Goal: Information Seeking & Learning: Learn about a topic

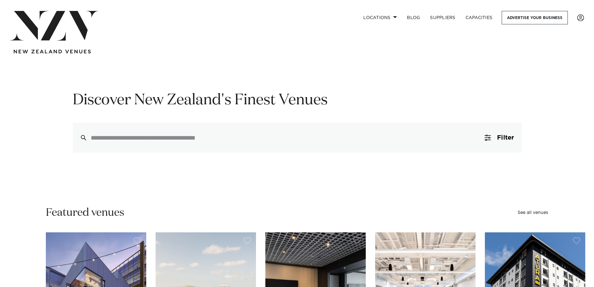
click at [472, 105] on h1 "Discover New Zealand's Finest Venues" at bounding box center [297, 100] width 449 height 20
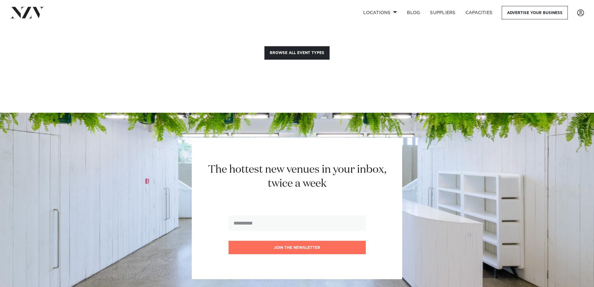
scroll to position [718, 0]
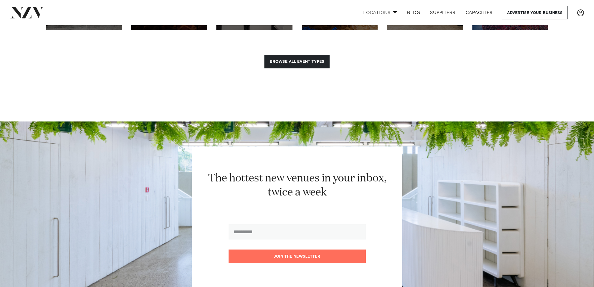
click at [393, 12] on span at bounding box center [395, 12] width 4 height 2
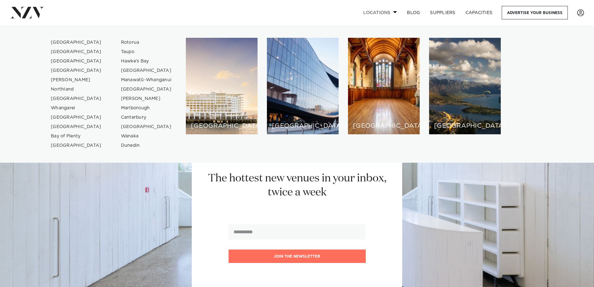
click at [393, 12] on span at bounding box center [395, 12] width 4 height 2
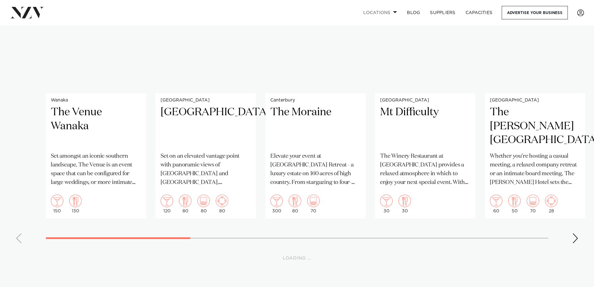
scroll to position [3878, 0]
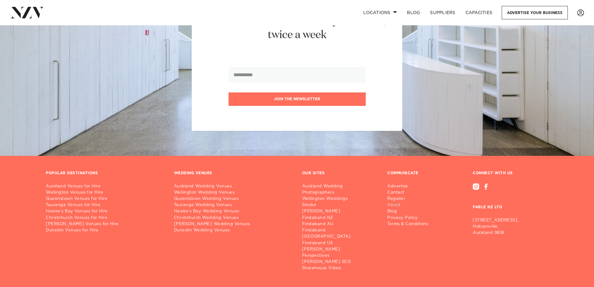
click at [396, 202] on link "About" at bounding box center [411, 205] width 46 height 6
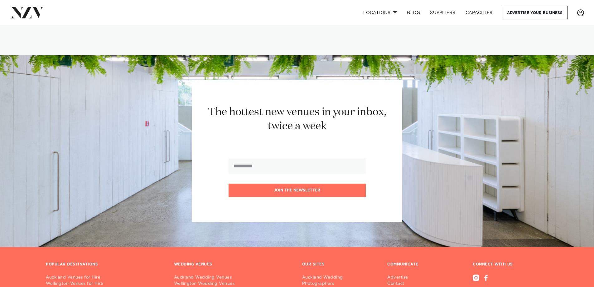
scroll to position [4405, 0]
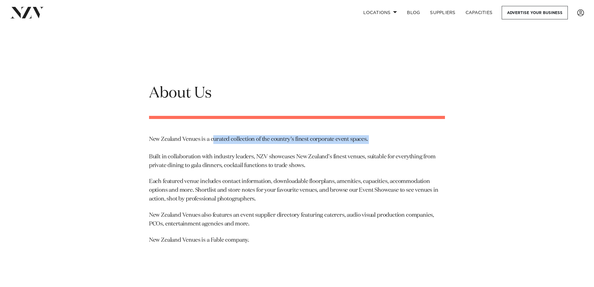
drag, startPoint x: 212, startPoint y: 142, endPoint x: 337, endPoint y: 149, distance: 124.7
click at [337, 147] on p "New Zealand Venues is a curated collection of the country’s finest corporate ev…" at bounding box center [297, 152] width 296 height 35
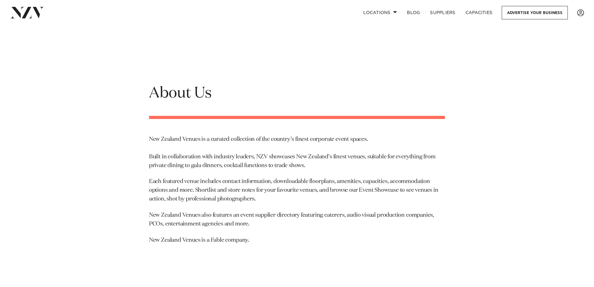
click at [325, 179] on p "Each featured venue includes contact information, downloadable floorplans, amen…" at bounding box center [297, 190] width 296 height 26
click at [533, 166] on div "About Us New Zealand Venues is a curated collection of the country’s finest cor…" at bounding box center [297, 167] width 531 height 233
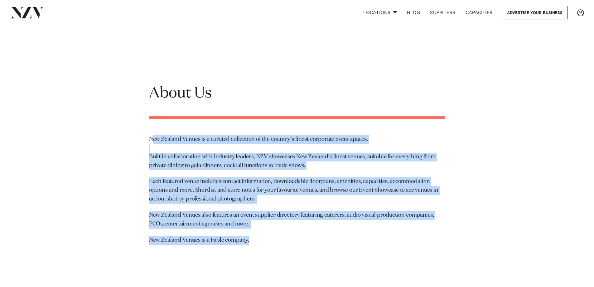
drag, startPoint x: 152, startPoint y: 139, endPoint x: 258, endPoint y: 241, distance: 147.2
click at [258, 242] on div "About Us New Zealand Venues is a curated collection of the country’s finest cor…" at bounding box center [297, 167] width 306 height 233
click at [253, 239] on p "New Zealand Venues is a Fable company." at bounding box center [297, 240] width 296 height 9
drag, startPoint x: 257, startPoint y: 237, endPoint x: 149, endPoint y: 139, distance: 146.5
click at [149, 139] on div "About Us New Zealand Venues is a curated collection of the country’s finest cor…" at bounding box center [297, 167] width 306 height 233
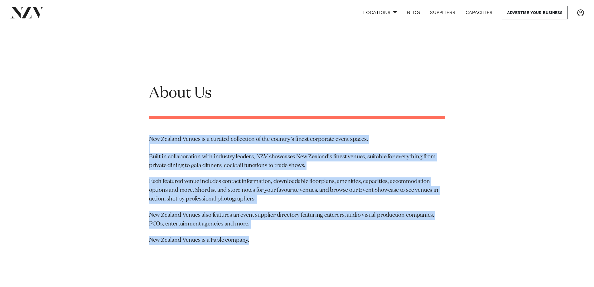
click at [258, 181] on p "Each featured venue includes contact information, downloadable floorplans, amen…" at bounding box center [297, 190] width 296 height 26
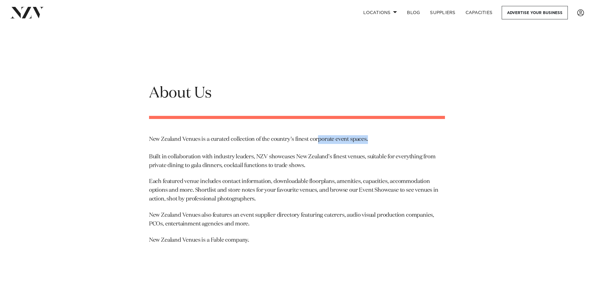
drag, startPoint x: 319, startPoint y: 138, endPoint x: 377, endPoint y: 143, distance: 58.8
click at [377, 143] on p "New Zealand Venues is a curated collection of the country’s finest corporate ev…" at bounding box center [297, 152] width 296 height 35
click at [297, 181] on p "Each featured venue includes contact information, downloadable floorplans, amen…" at bounding box center [297, 190] width 296 height 26
click at [257, 194] on p "Each featured venue includes contact information, downloadable floorplans, amen…" at bounding box center [297, 190] width 296 height 26
click at [320, 209] on div "About Us New Zealand Venues is a curated collection of the country’s finest cor…" at bounding box center [297, 167] width 306 height 233
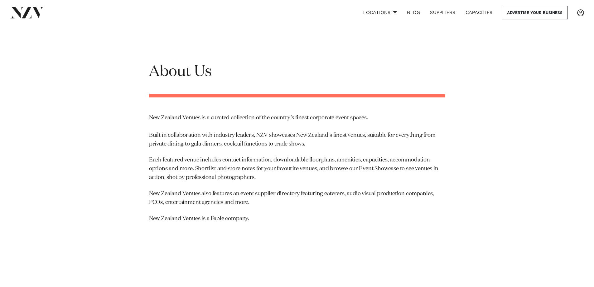
scroll to position [31, 0]
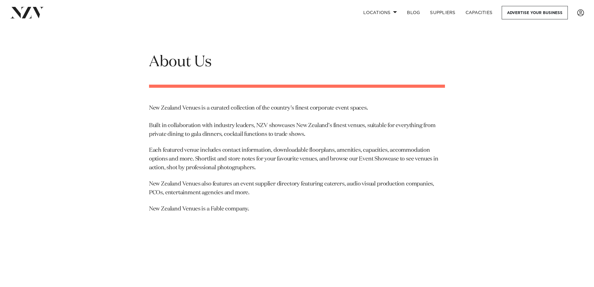
click at [369, 158] on p "Each featured venue includes contact information, downloadable floorplans, amen…" at bounding box center [297, 159] width 296 height 26
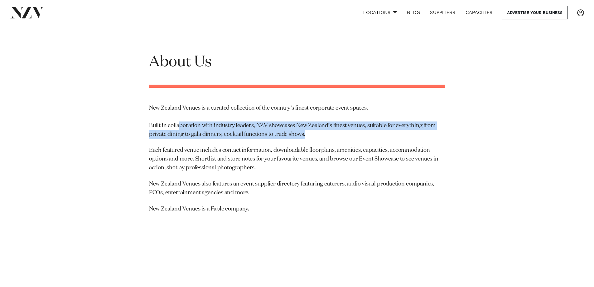
drag, startPoint x: 180, startPoint y: 126, endPoint x: 332, endPoint y: 130, distance: 152.3
click at [332, 130] on p "New Zealand Venues is a curated collection of the country’s finest corporate ev…" at bounding box center [297, 121] width 296 height 35
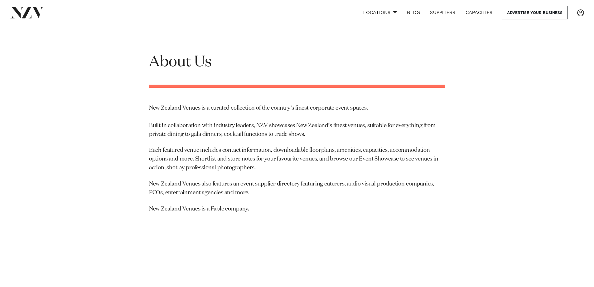
click at [349, 149] on p "Each featured venue includes contact information, downloadable floorplans, amen…" at bounding box center [297, 159] width 296 height 26
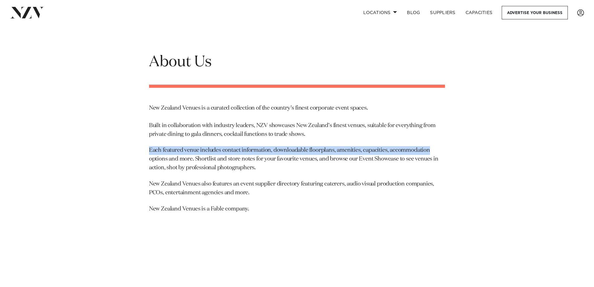
drag, startPoint x: 171, startPoint y: 150, endPoint x: 429, endPoint y: 149, distance: 258.0
click at [429, 149] on p "Each featured venue includes contact information, downloadable floorplans, amen…" at bounding box center [297, 159] width 296 height 26
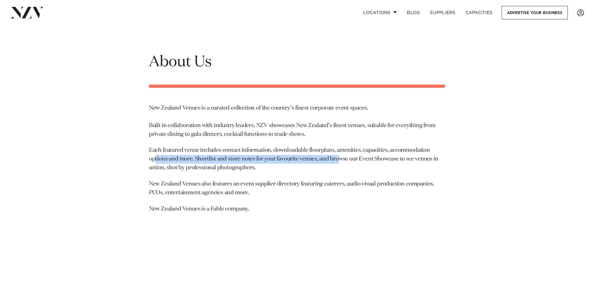
drag, startPoint x: 171, startPoint y: 157, endPoint x: 338, endPoint y: 155, distance: 166.6
click at [338, 155] on p "Each featured venue includes contact information, downloadable floorplans, amen…" at bounding box center [297, 159] width 296 height 26
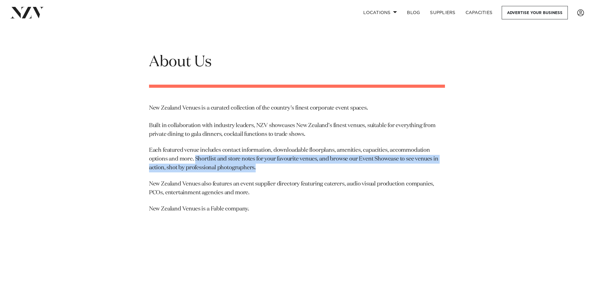
drag, startPoint x: 195, startPoint y: 158, endPoint x: 436, endPoint y: 168, distance: 241.7
click at [436, 168] on p "Each featured venue includes contact information, downloadable floorplans, amen…" at bounding box center [297, 159] width 296 height 26
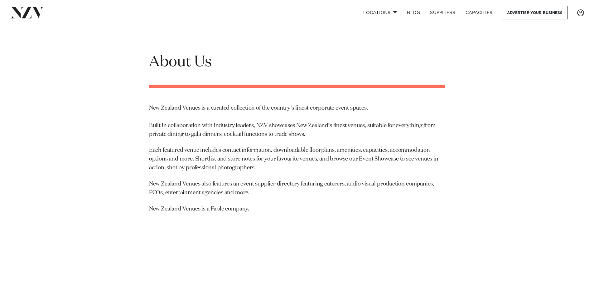
drag, startPoint x: 286, startPoint y: 201, endPoint x: 294, endPoint y: 202, distance: 8.2
click at [286, 201] on div "About Us New Zealand Venues is a curated collection of the country’s finest cor…" at bounding box center [297, 136] width 306 height 233
